Goal: Information Seeking & Learning: Learn about a topic

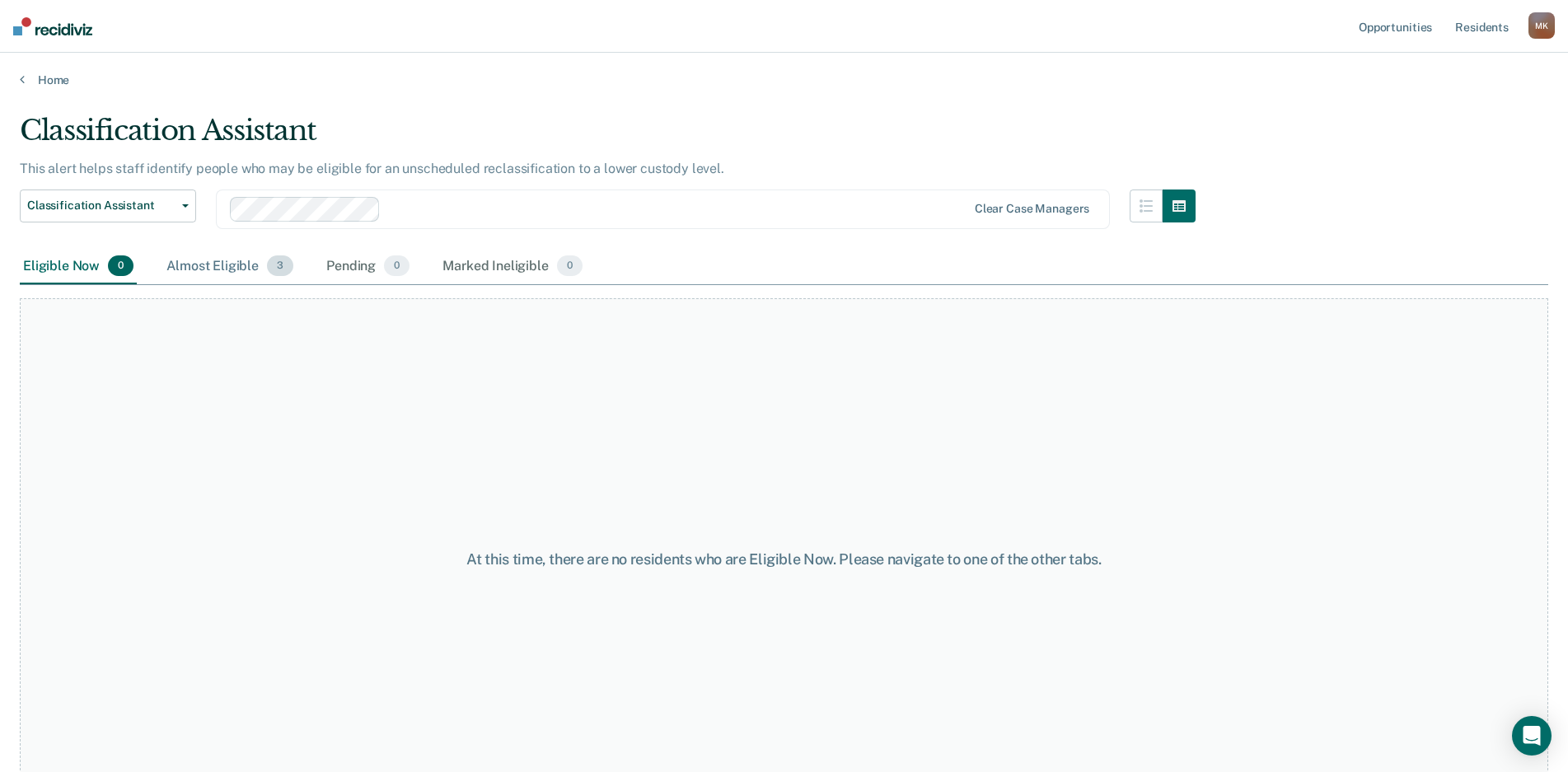
click at [211, 260] on div "Almost Eligible 3" at bounding box center [230, 267] width 133 height 36
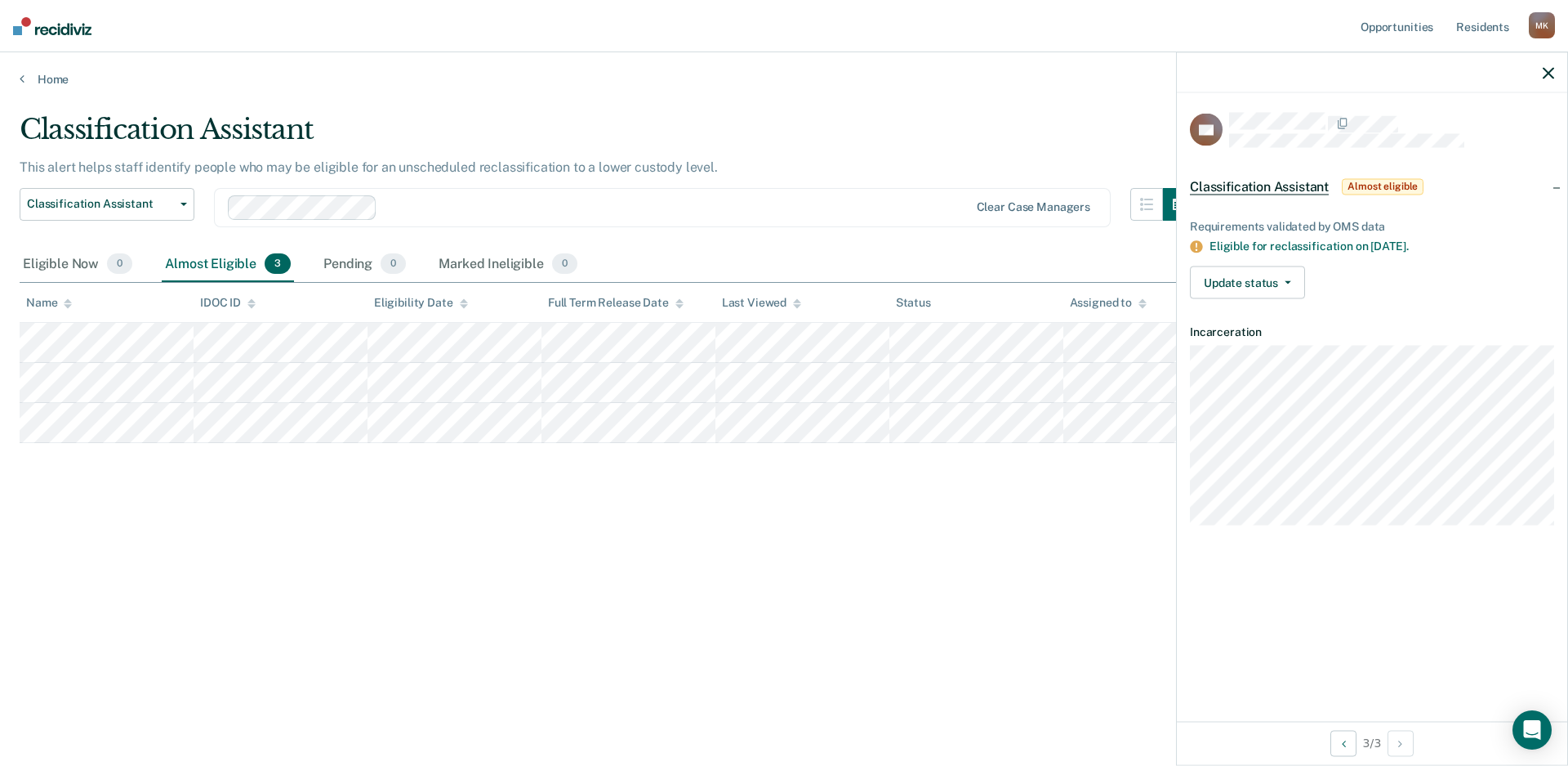
click at [404, 537] on div "Classification Assistant This alert helps staff identify people who may be elig…" at bounding box center [784, 377] width 1529 height 530
click at [1548, 69] on icon "button" at bounding box center [1548, 73] width 11 height 12
